Goal: Task Accomplishment & Management: Manage account settings

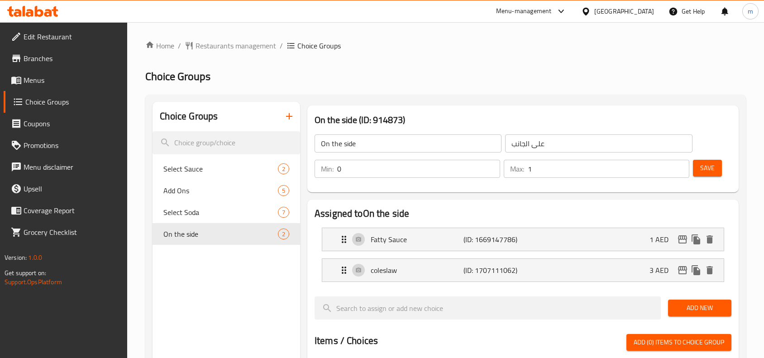
scroll to position [113, 0]
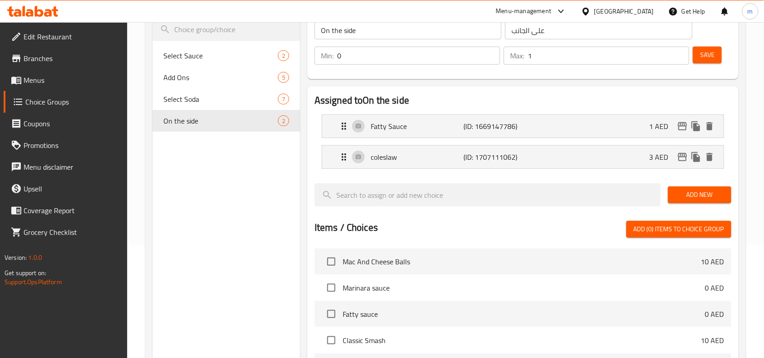
click at [523, 10] on div "Menu-management" at bounding box center [524, 11] width 56 height 11
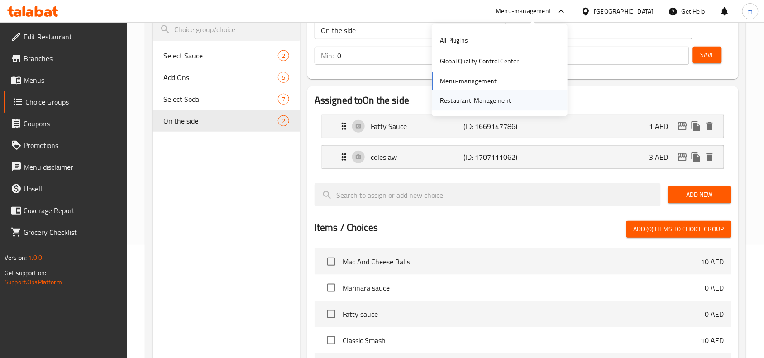
click at [465, 104] on div "Restaurant-Management" at bounding box center [475, 100] width 71 height 10
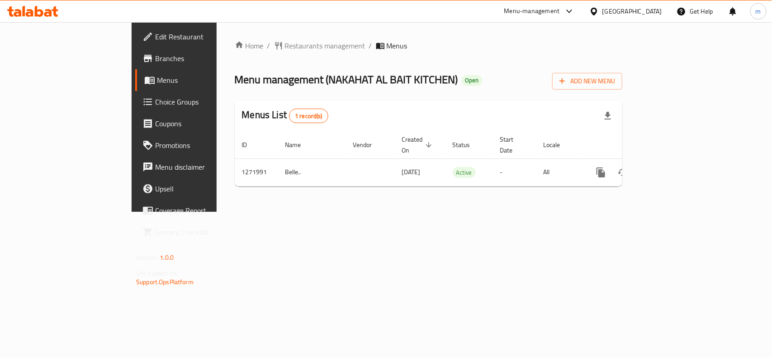
click at [155, 102] on span "Choice Groups" at bounding box center [204, 101] width 98 height 11
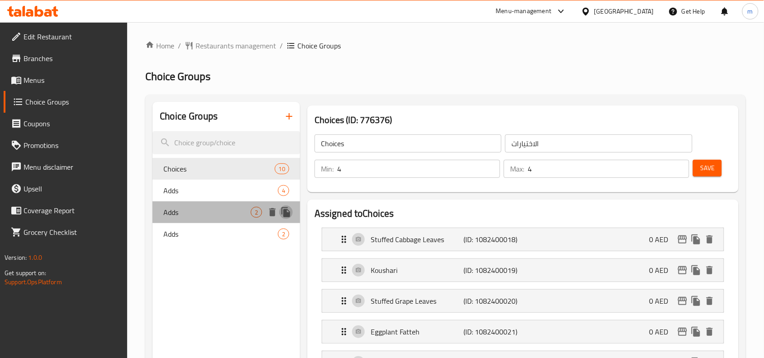
click at [284, 214] on icon "duplicate" at bounding box center [285, 212] width 9 height 10
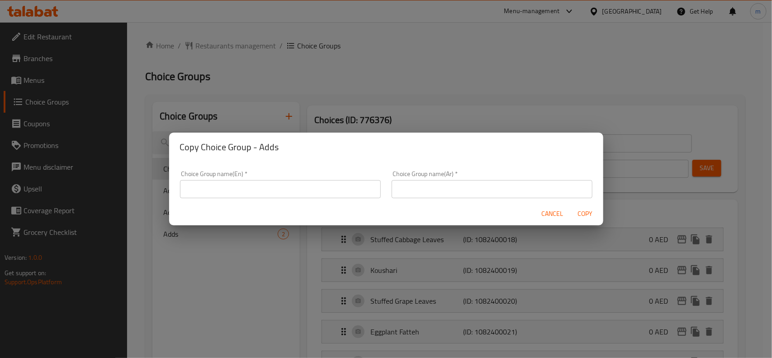
click at [557, 217] on span "Cancel" at bounding box center [553, 213] width 22 height 11
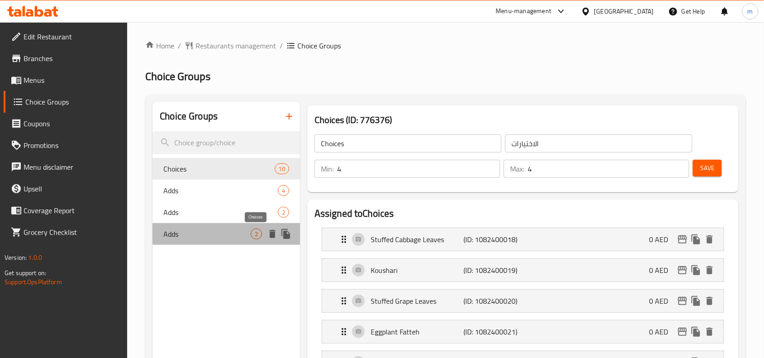
click at [253, 235] on span "2" at bounding box center [256, 234] width 10 height 9
type input "Adds"
type input "إضافات"
type input "0"
type input "2"
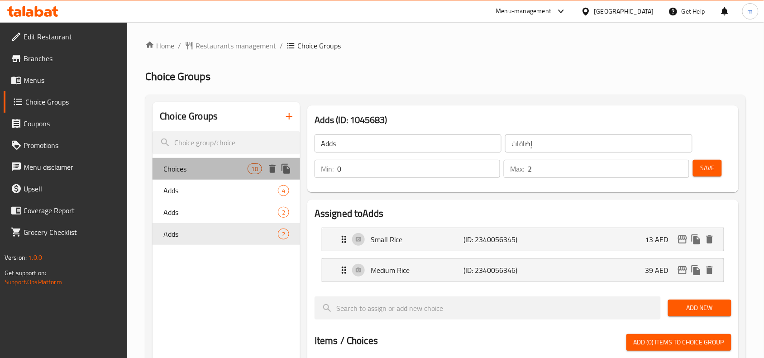
click at [243, 171] on span "Choices" at bounding box center [205, 168] width 84 height 11
type input "Choices"
type input "الاختيارات"
type input "4"
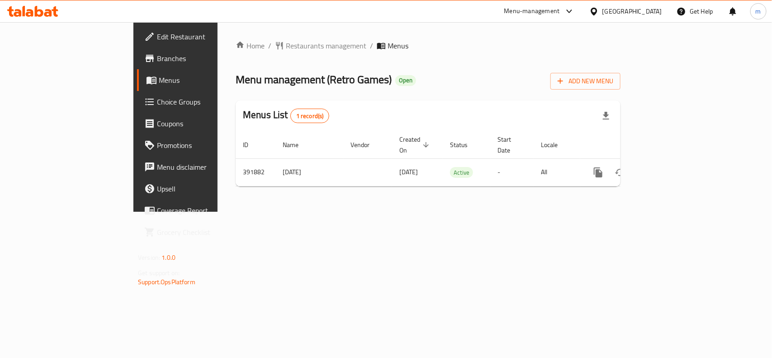
click at [650, 10] on div "Kuwait" at bounding box center [633, 11] width 60 height 10
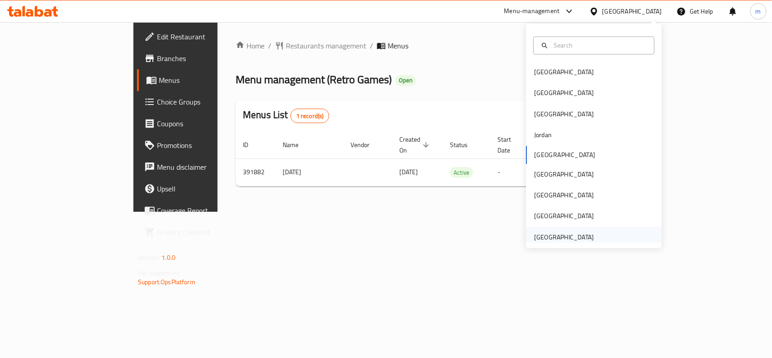
click at [555, 241] on div "[GEOGRAPHIC_DATA]" at bounding box center [564, 237] width 60 height 10
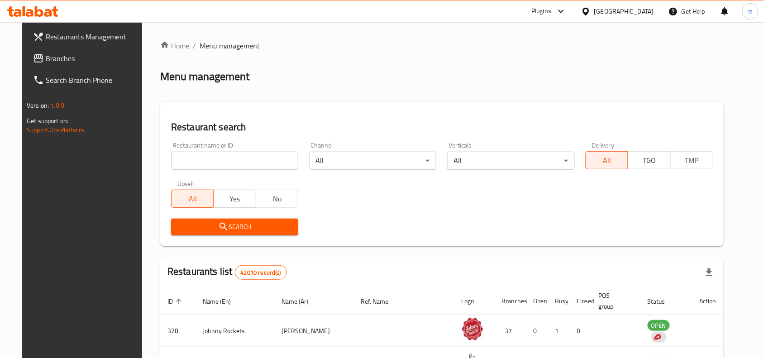
click at [561, 12] on icon at bounding box center [560, 12] width 5 height 4
click at [481, 60] on div "Global Quality Control Center" at bounding box center [479, 61] width 79 height 10
